Goal: Navigation & Orientation: Find specific page/section

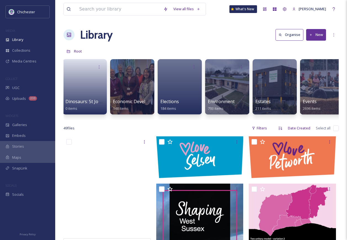
scroll to position [0, 864]
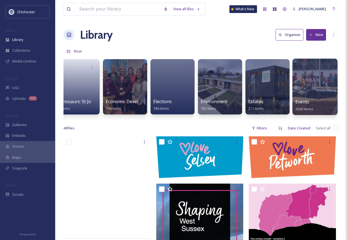
click at [305, 96] on div at bounding box center [314, 87] width 45 height 56
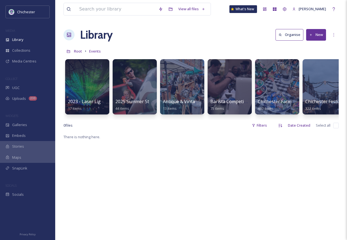
scroll to position [0, 241]
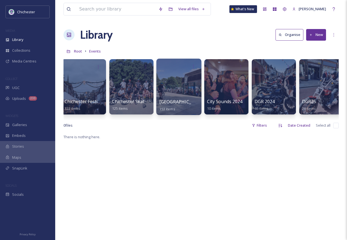
click at [182, 96] on div at bounding box center [178, 87] width 45 height 56
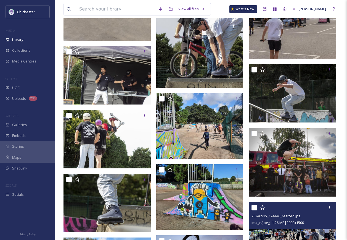
scroll to position [2751, 0]
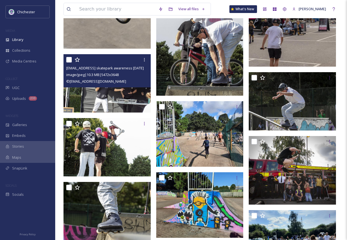
click at [141, 80] on div "© [EMAIL_ADDRESS][DOMAIN_NAME]" at bounding box center [107, 81] width 83 height 7
click at [128, 92] on img at bounding box center [106, 83] width 87 height 58
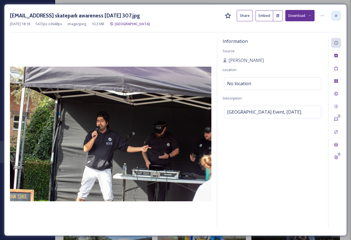
click at [339, 17] on div at bounding box center [336, 16] width 10 height 10
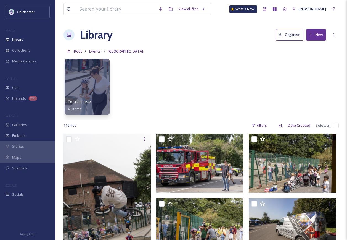
click at [89, 93] on div at bounding box center [87, 87] width 45 height 56
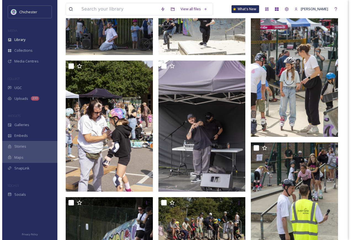
scroll to position [1353, 0]
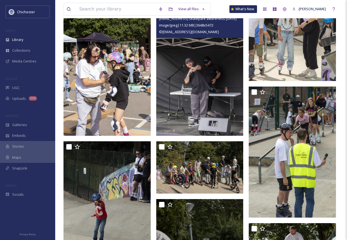
click at [211, 105] on img at bounding box center [199, 70] width 87 height 131
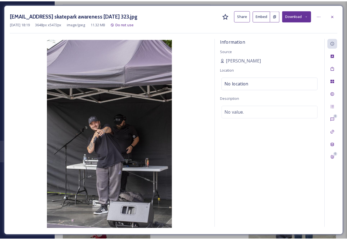
scroll to position [1372, 0]
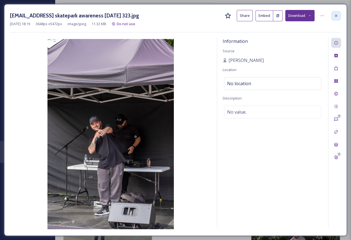
click at [333, 15] on div at bounding box center [336, 16] width 10 height 10
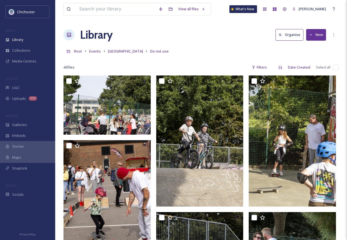
click at [239, 48] on div "Root Events [GEOGRAPHIC_DATA] Do not use" at bounding box center [200, 51] width 275 height 10
click at [133, 51] on span "[GEOGRAPHIC_DATA]" at bounding box center [125, 51] width 35 height 5
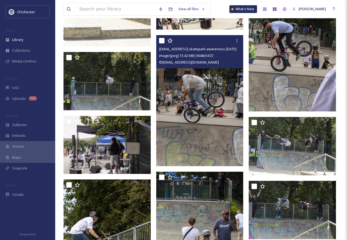
scroll to position [607, 0]
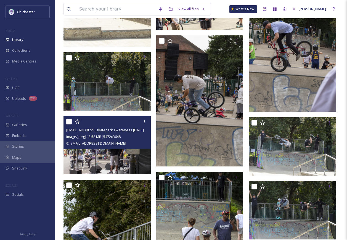
click at [123, 154] on img at bounding box center [106, 145] width 87 height 58
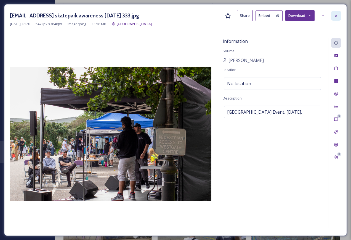
click at [339, 13] on div at bounding box center [336, 16] width 10 height 10
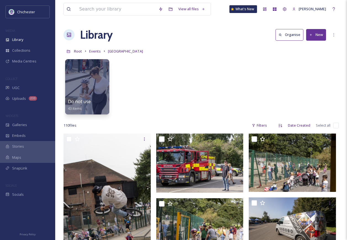
click at [238, 71] on div "Do not use 43 items" at bounding box center [200, 87] width 275 height 63
click at [170, 92] on div "Do not use 43 items" at bounding box center [200, 87] width 275 height 63
click at [12, 36] on div "Library" at bounding box center [27, 39] width 55 height 11
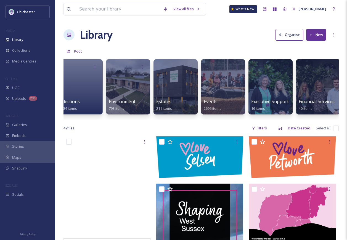
scroll to position [0, 960]
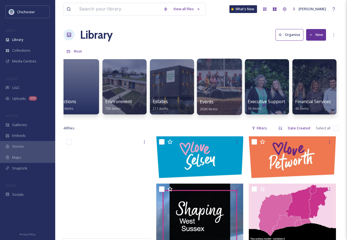
click at [221, 97] on div at bounding box center [219, 87] width 45 height 56
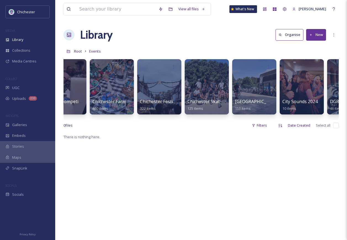
scroll to position [0, 176]
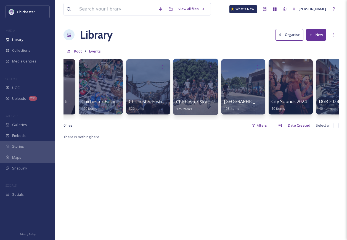
click at [198, 84] on div at bounding box center [195, 87] width 45 height 56
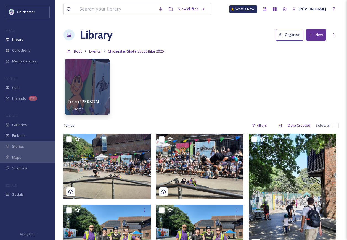
click at [96, 87] on div at bounding box center [87, 87] width 45 height 56
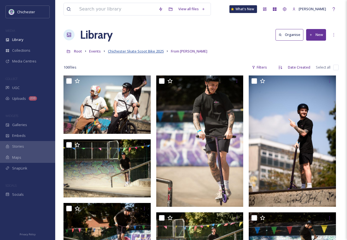
click at [120, 50] on span "Chichester Skate Scoot Bike 2025" at bounding box center [136, 51] width 56 height 5
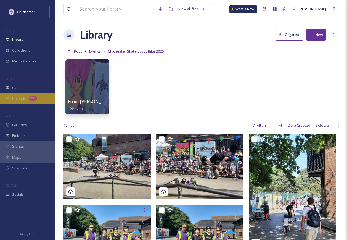
click at [10, 99] on div "Uploads 233" at bounding box center [27, 98] width 55 height 11
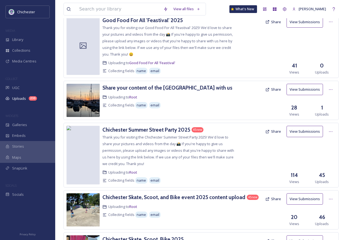
scroll to position [988, 0]
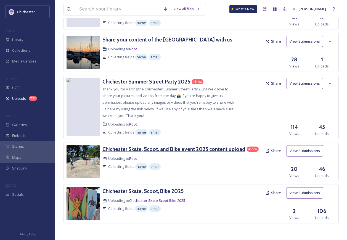
click at [205, 151] on h3 "Chichester Skate, Scoot, and Bike event 2025 content upload" at bounding box center [173, 148] width 143 height 7
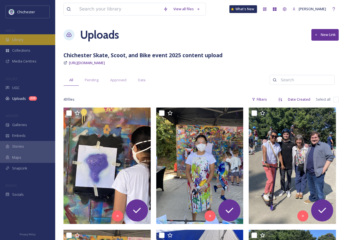
click at [27, 44] on div "Library" at bounding box center [27, 39] width 55 height 11
